Goal: Task Accomplishment & Management: Complete application form

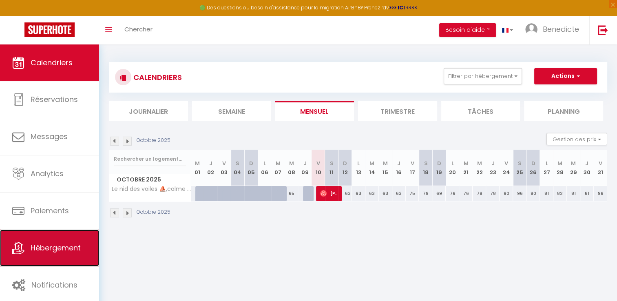
click at [77, 241] on link "Hébergement" at bounding box center [49, 248] width 99 height 37
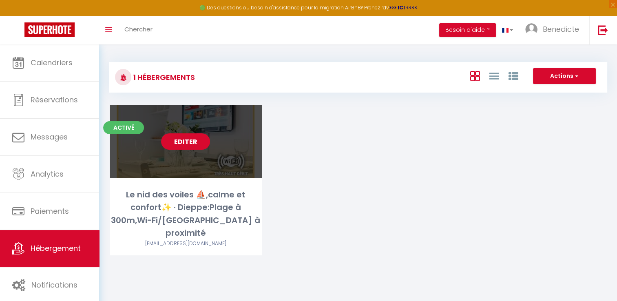
click at [196, 136] on link "Editer" at bounding box center [185, 141] width 49 height 16
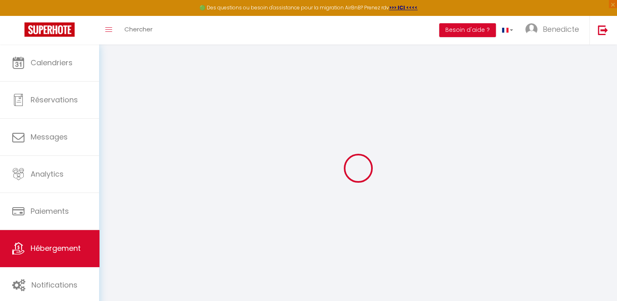
type input "Le nid des voiles ⛵️,calme et confort✨️ · Dieppe:Plage à 300m,Wi-Fi/[GEOGRAPHIC…"
type input "[PERSON_NAME] [PERSON_NAME]"
type input "[PERSON_NAME] [PERSON_NAME] ATT"
type input "[STREET_ADDRESS]"
type input "76140"
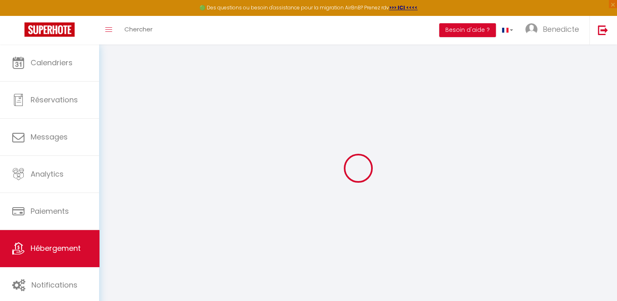
type input "LE PETIT-QUEVILLY"
type input "60"
type input "10"
type input "30"
type input "5"
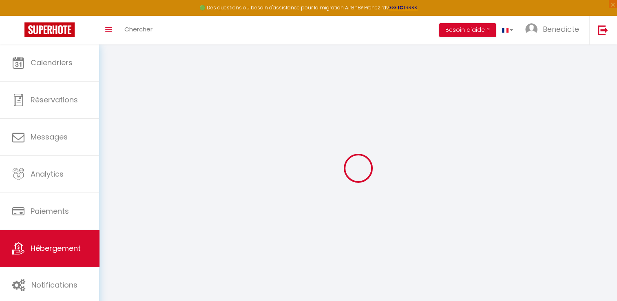
type input "4.80"
type input "300"
select select
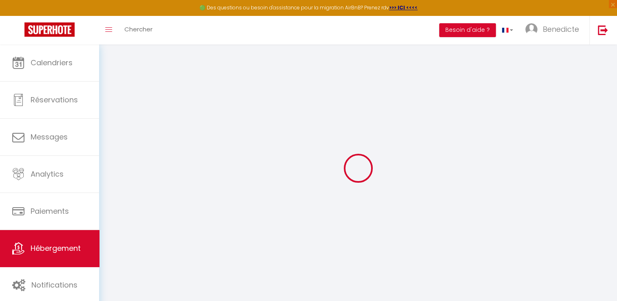
select select
type input "[STREET_ADDRESS]"
type input "76200"
type input "Dieppe"
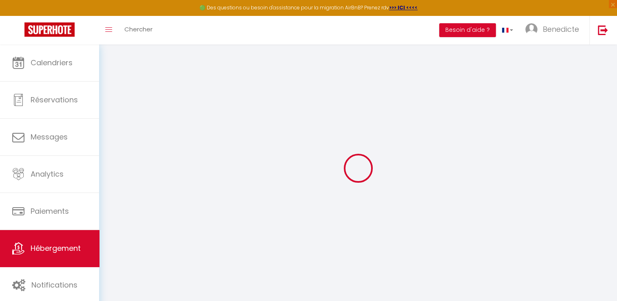
type input "[EMAIL_ADDRESS][DOMAIN_NAME]"
select select "16209"
checkbox input "false"
checkbox input "true"
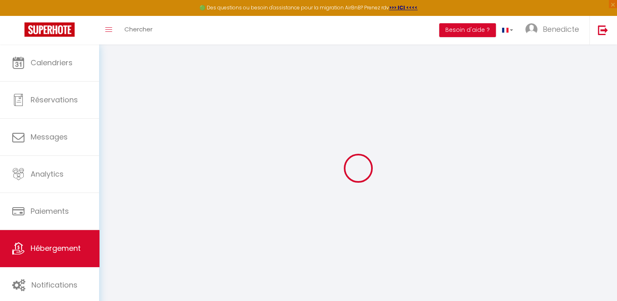
checkbox input "true"
radio input "true"
select select
type input "0"
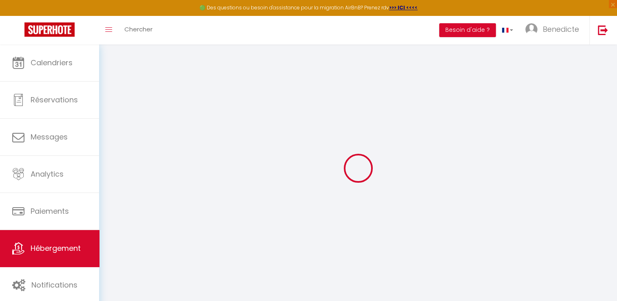
type input "0"
select select
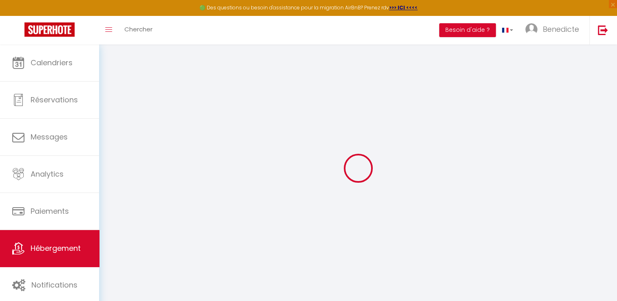
select select
checkbox input "false"
checkbox input "true"
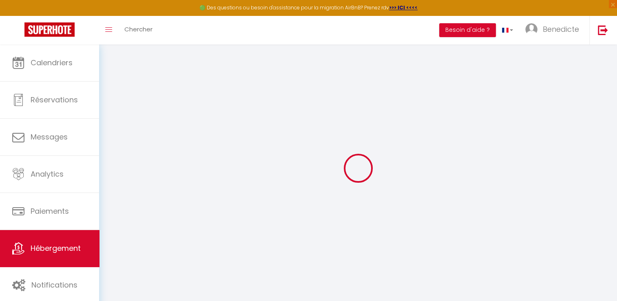
checkbox input "true"
select select
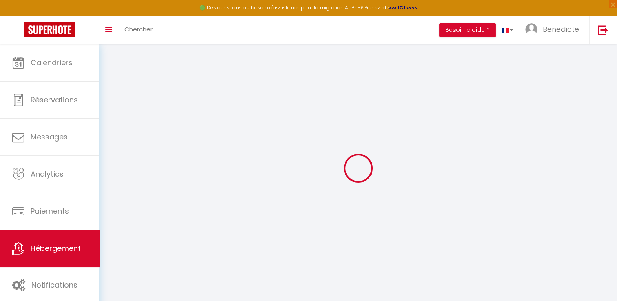
select select
checkbox input "false"
checkbox input "true"
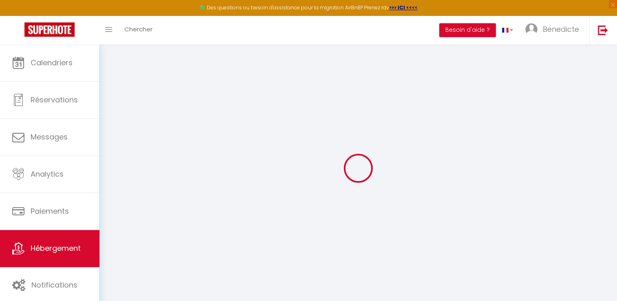
checkbox input "true"
select select "16:00"
select select "23:00"
select select "10:00"
select select "30"
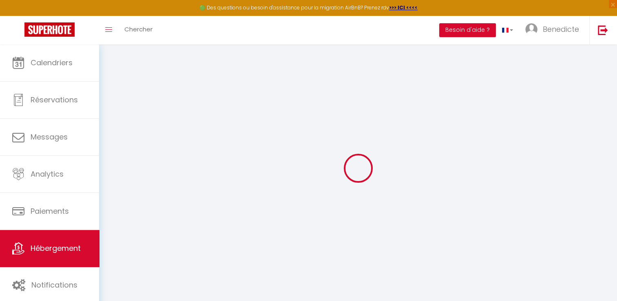
select select "120"
checkbox input "false"
checkbox input "true"
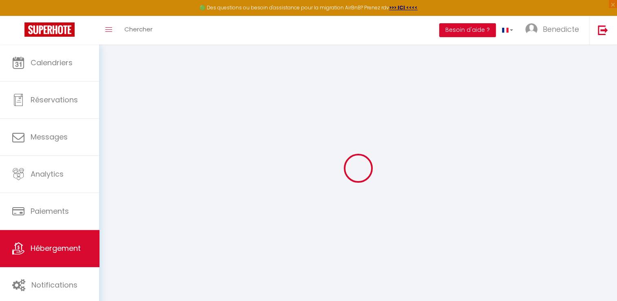
checkbox input "false"
checkbox input "true"
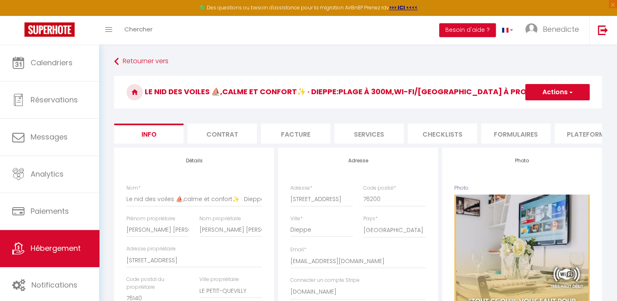
click at [380, 140] on li "Services" at bounding box center [368, 134] width 69 height 20
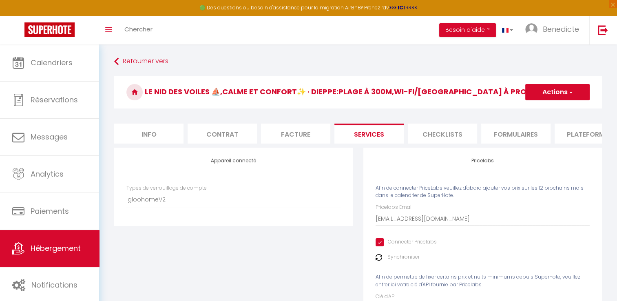
checkbox input "true"
click at [445, 133] on li "Checklists" at bounding box center [442, 134] width 69 height 20
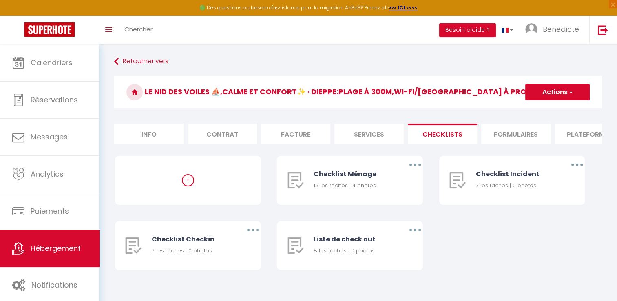
click at [495, 131] on li "Formulaires" at bounding box center [515, 134] width 69 height 20
select select
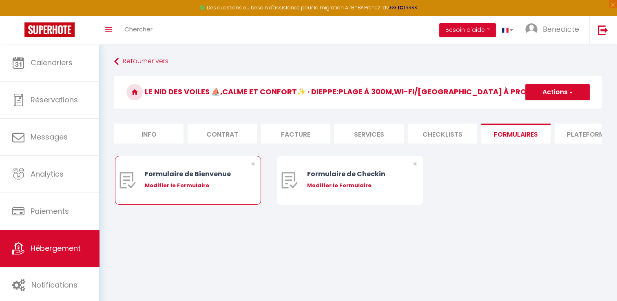
click at [159, 190] on div "Modifier le Formulaire" at bounding box center [194, 186] width 98 height 8
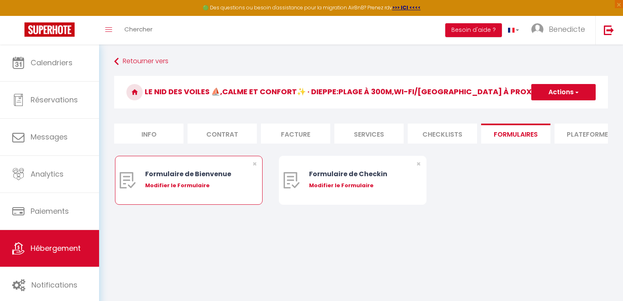
type input "Formulaire de Bienvenue"
type input "Afin de préparer au mieux votre arrivée et recevoir votre Guide de Bienvenue, j…"
select select "[object Object]"
radio input "true"
select select
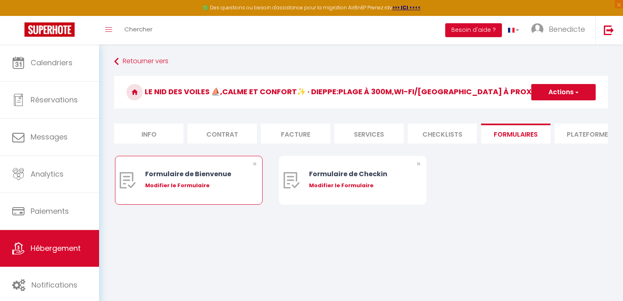
select select
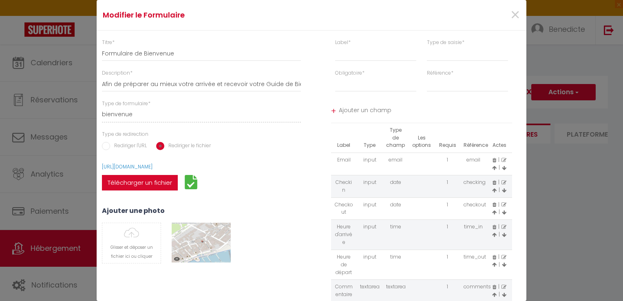
click at [102, 146] on input "Rediriger l'URL" at bounding box center [106, 146] width 8 height 8
radio input "true"
radio input "false"
select select
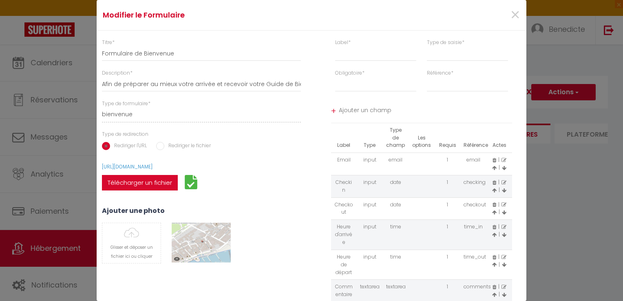
select select
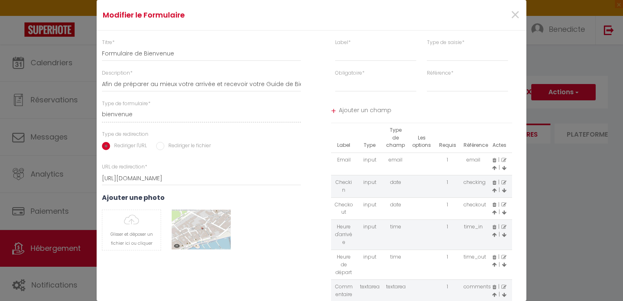
click at [157, 148] on input "Rediriger le fichier" at bounding box center [160, 146] width 8 height 8
radio input "true"
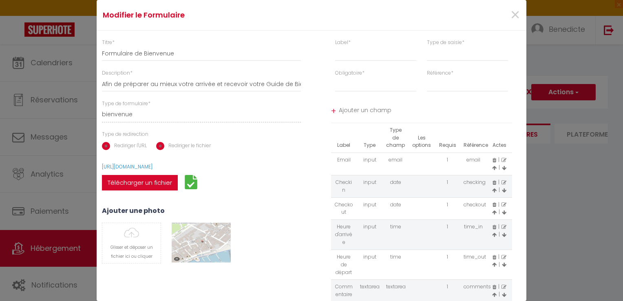
radio input "false"
select select
click at [153, 168] on link "[URL][DOMAIN_NAME]" at bounding box center [127, 166] width 51 height 7
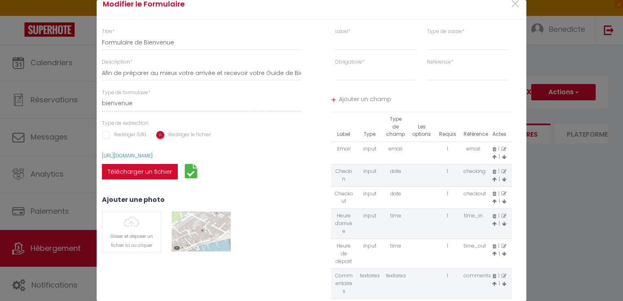
scroll to position [10, 0]
drag, startPoint x: 233, startPoint y: 157, endPoint x: 152, endPoint y: 171, distance: 82.6
click at [152, 171] on label "Télécharger un fichier" at bounding box center [140, 173] width 76 height 16
click at [102, 165] on input "Télécharger un fichier" at bounding box center [102, 165] width 0 height 0
click at [140, 170] on label "Télécharger un fichier" at bounding box center [140, 173] width 76 height 16
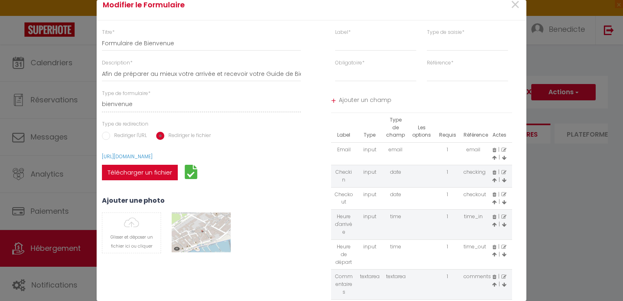
click at [102, 165] on input "Télécharger un fichier" at bounding box center [102, 165] width 0 height 0
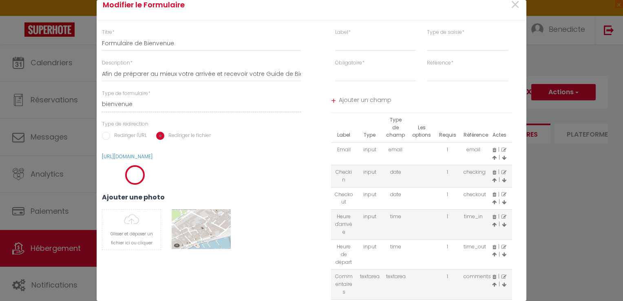
select select
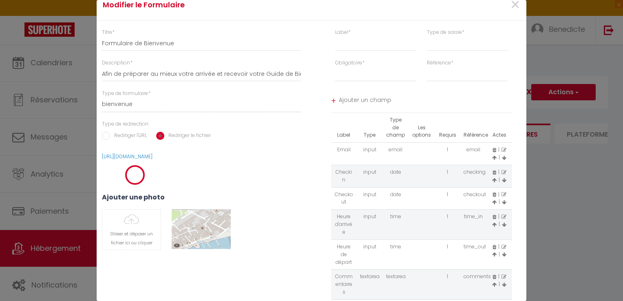
select select
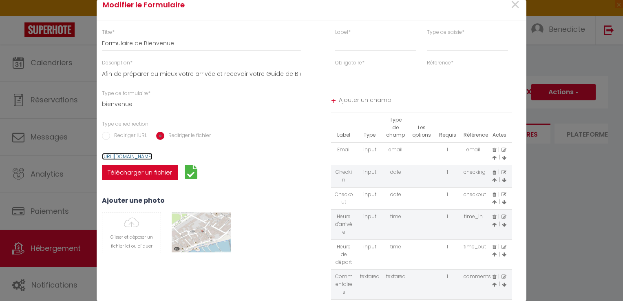
click at [153, 159] on link "[URL][DOMAIN_NAME]" at bounding box center [127, 156] width 51 height 7
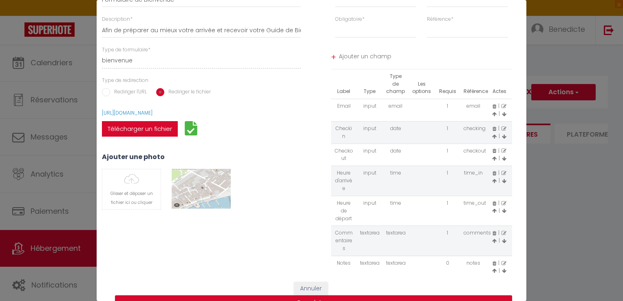
scroll to position [85, 0]
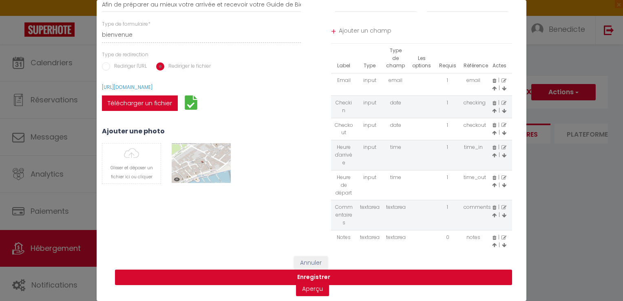
click at [385, 273] on button "Enregistrer" at bounding box center [313, 278] width 397 height 16
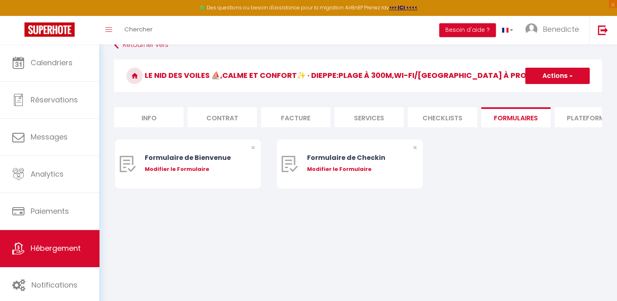
scroll to position [44, 0]
